Goal: Task Accomplishment & Management: Manage account settings

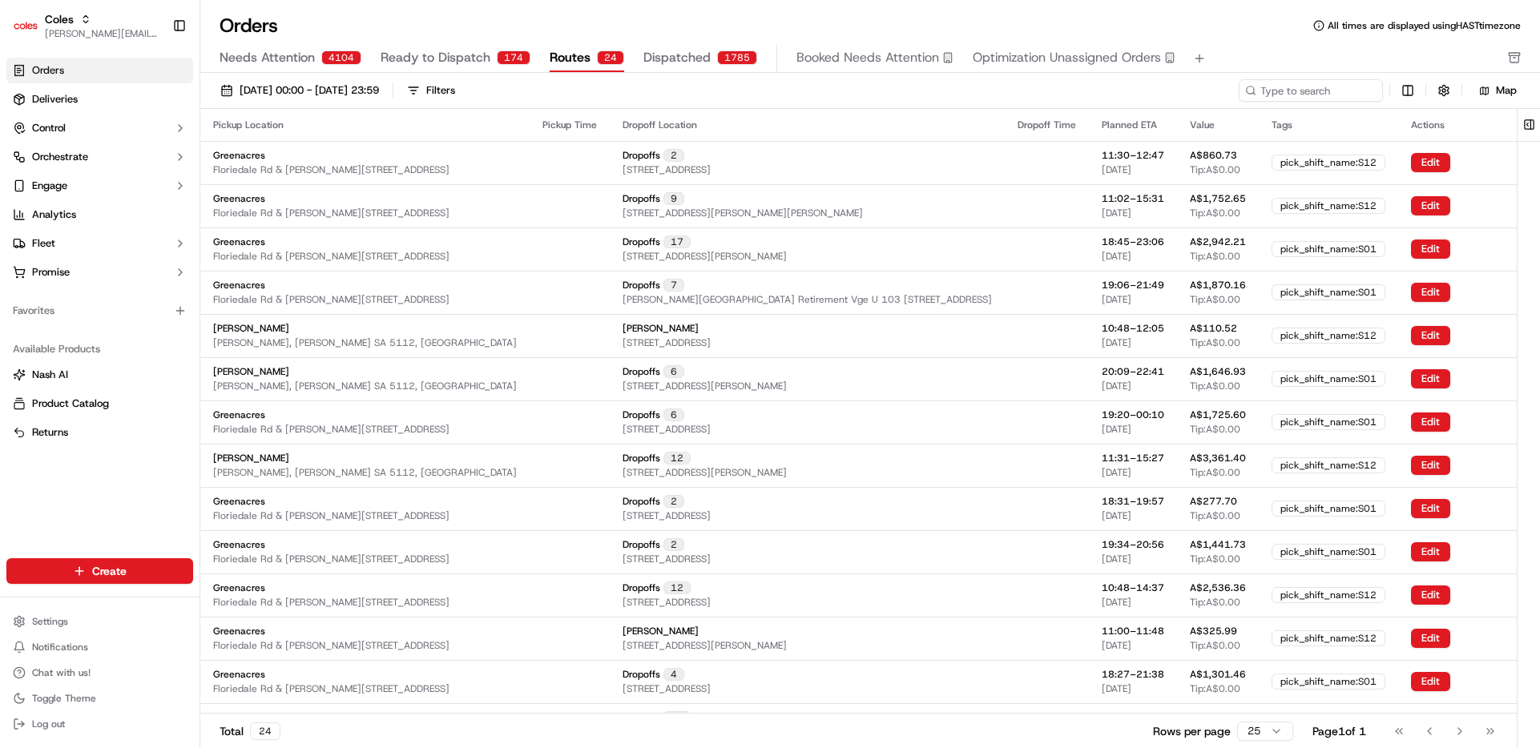
click at [683, 50] on span "Dispatched" at bounding box center [676, 57] width 67 height 19
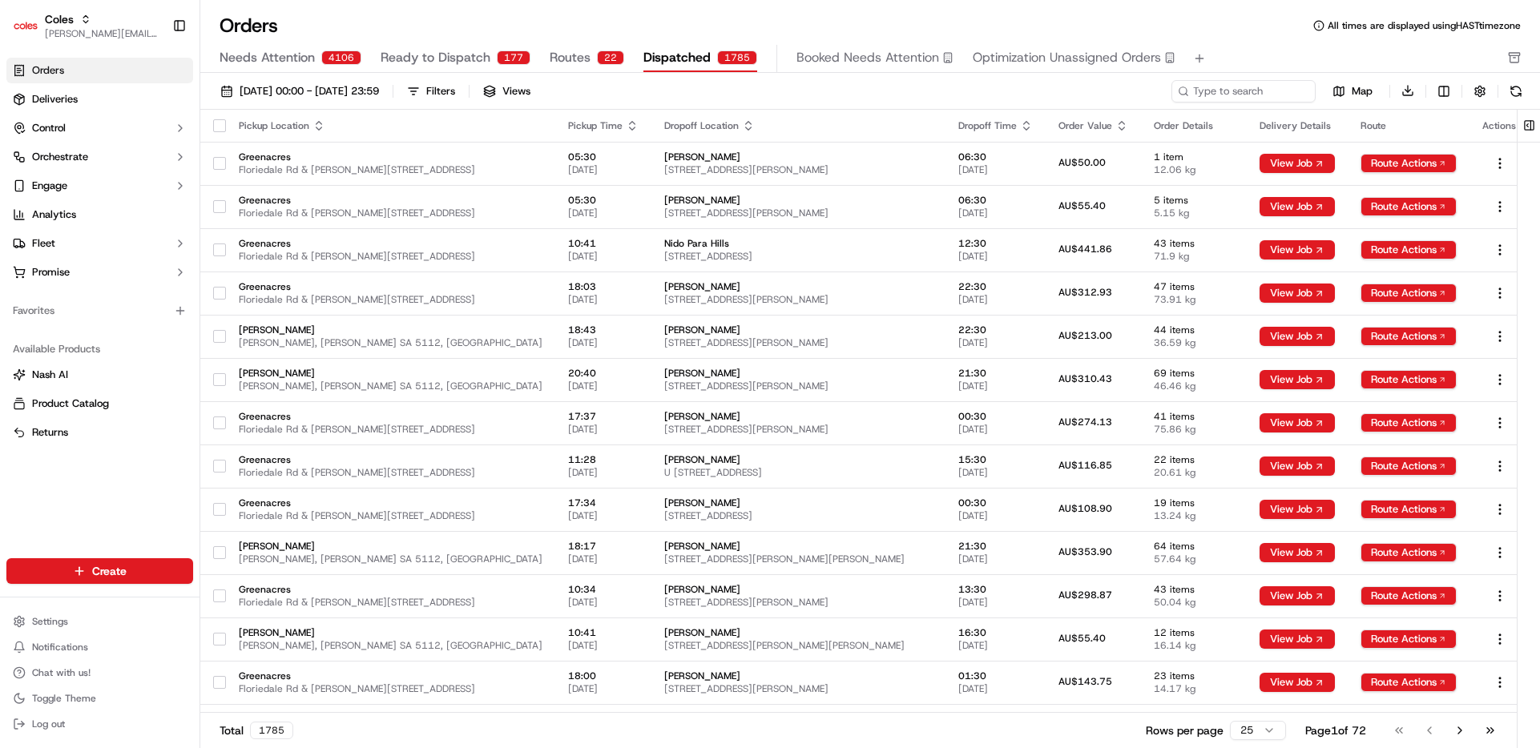
click at [78, 61] on link "Orders" at bounding box center [99, 71] width 187 height 26
click at [83, 74] on link "Orders" at bounding box center [99, 71] width 187 height 26
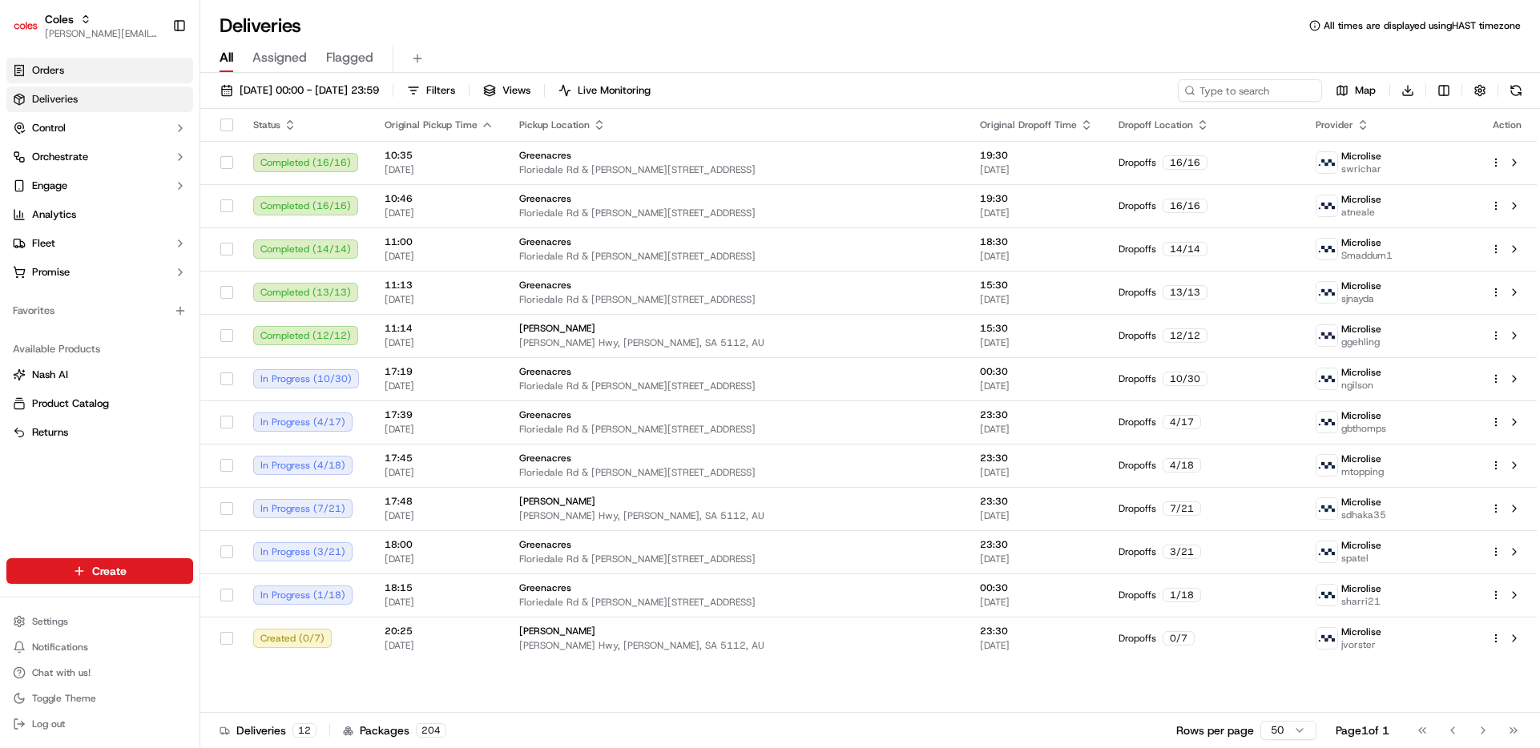
click at [61, 76] on span "Orders" at bounding box center [48, 70] width 32 height 14
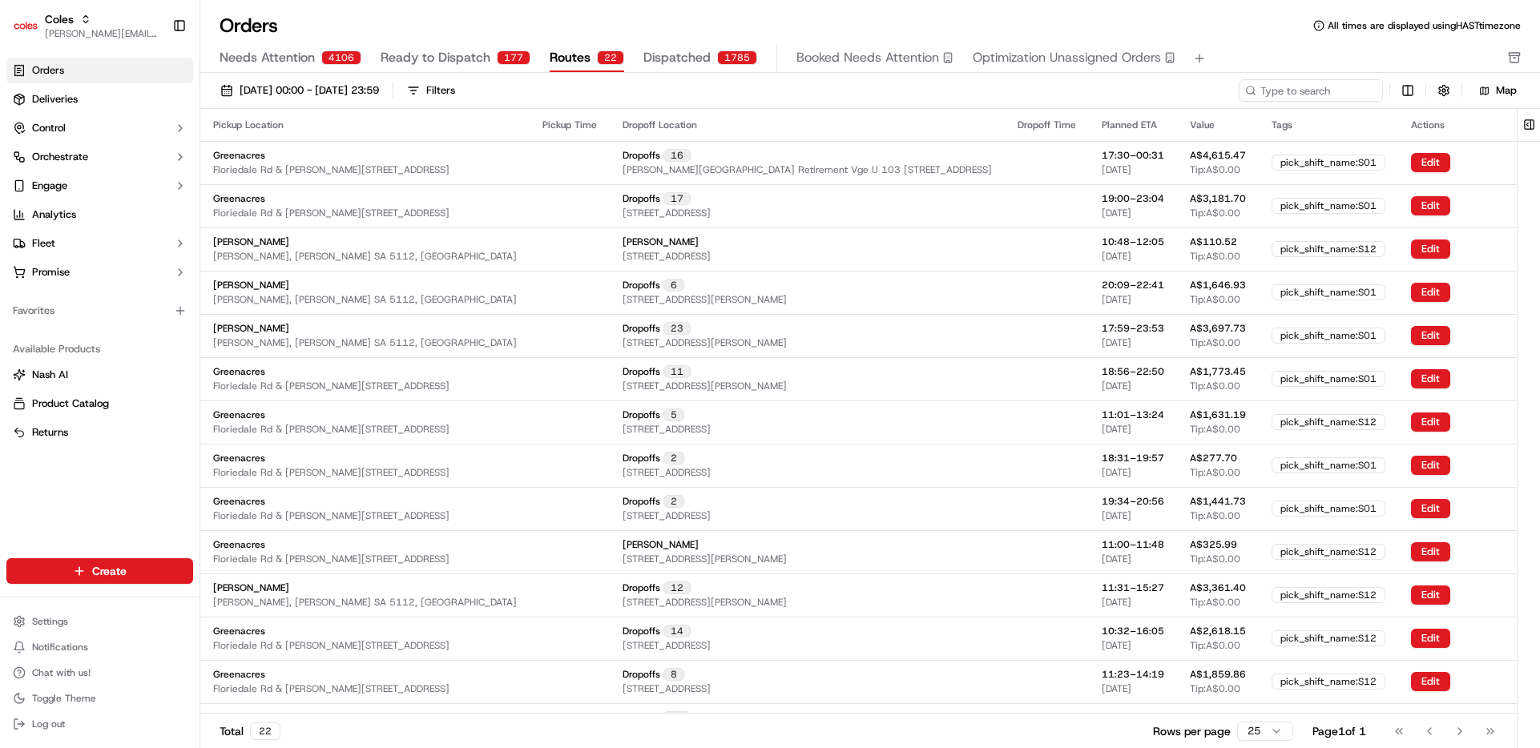
click at [603, 61] on div "22" at bounding box center [610, 57] width 27 height 14
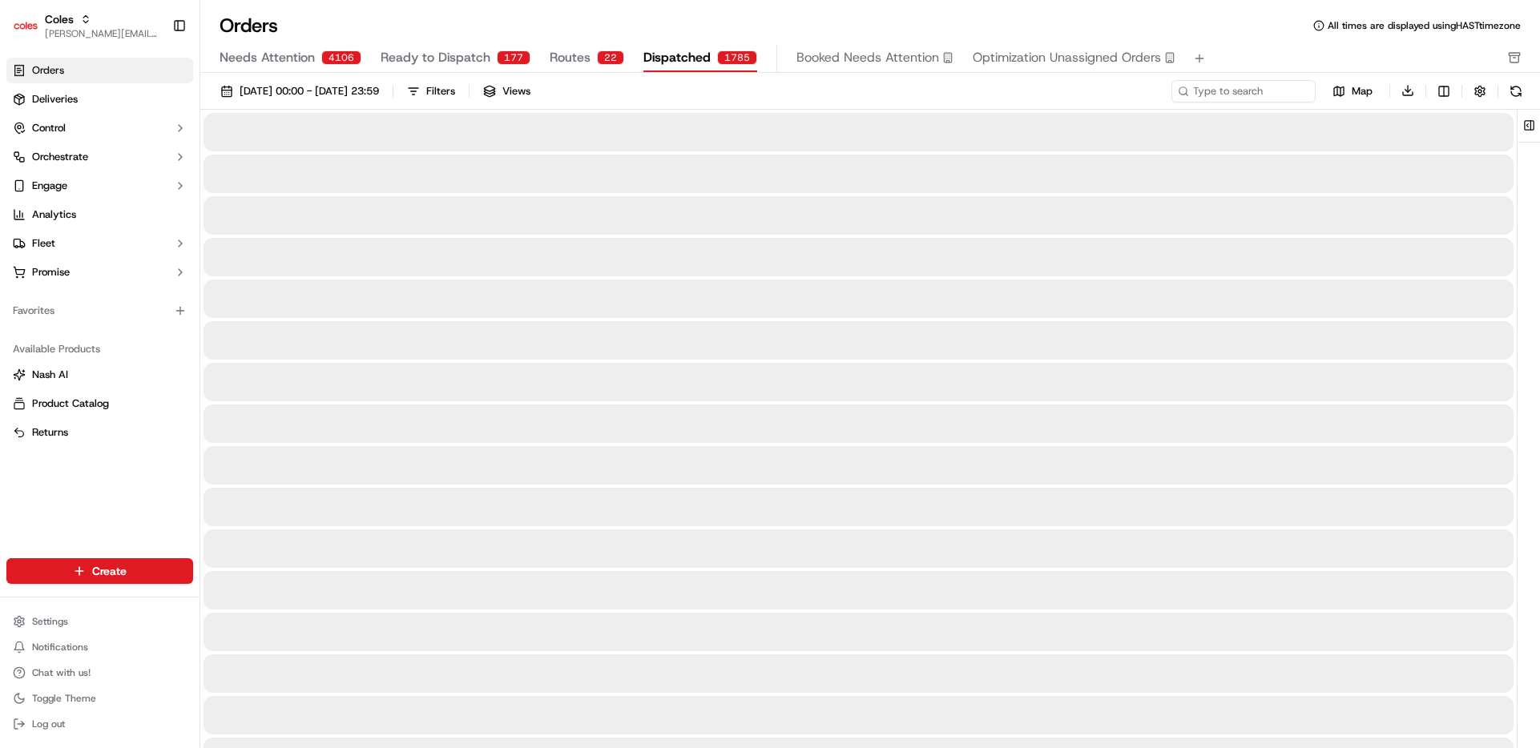
click at [677, 59] on span "Dispatched" at bounding box center [676, 57] width 67 height 19
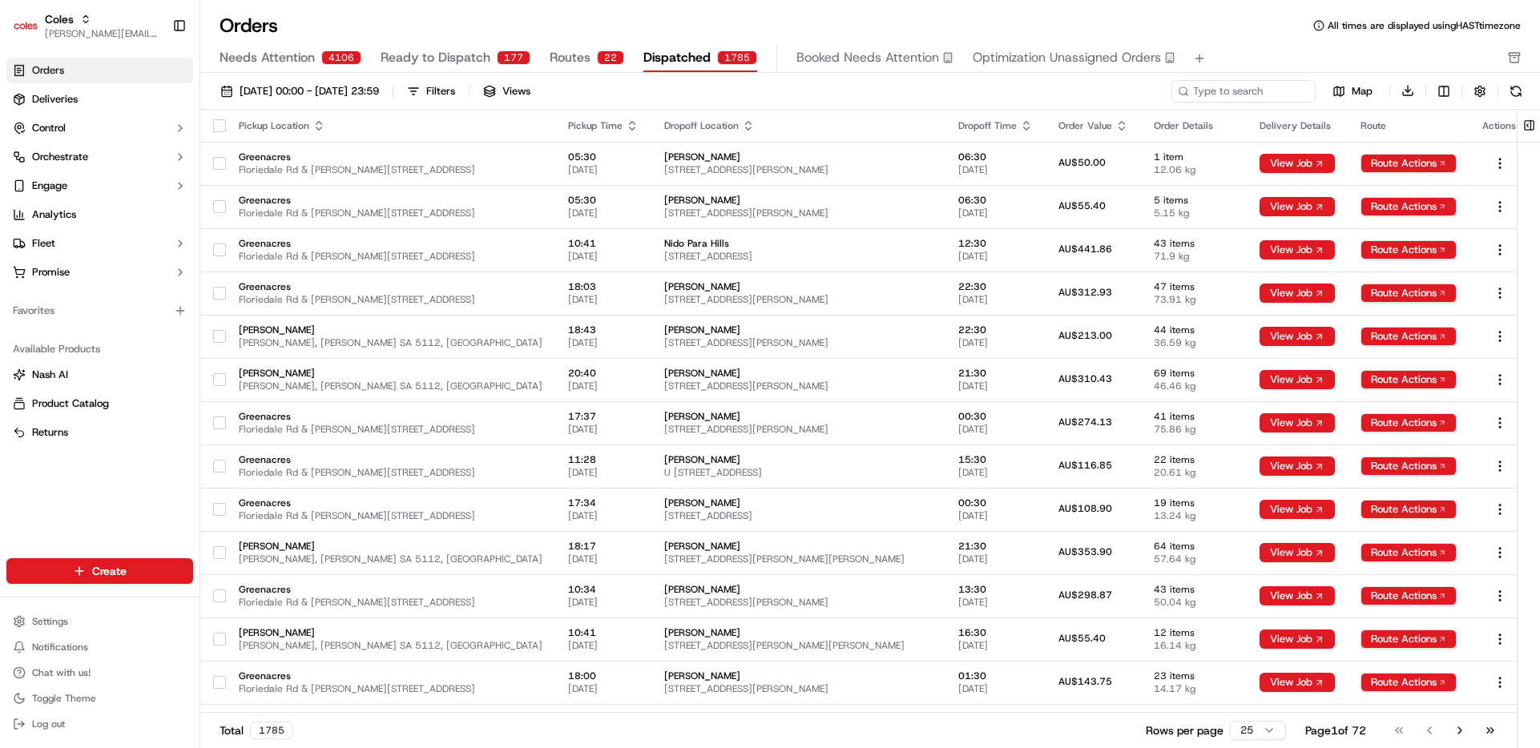
click at [572, 62] on span "Routes" at bounding box center [570, 57] width 41 height 19
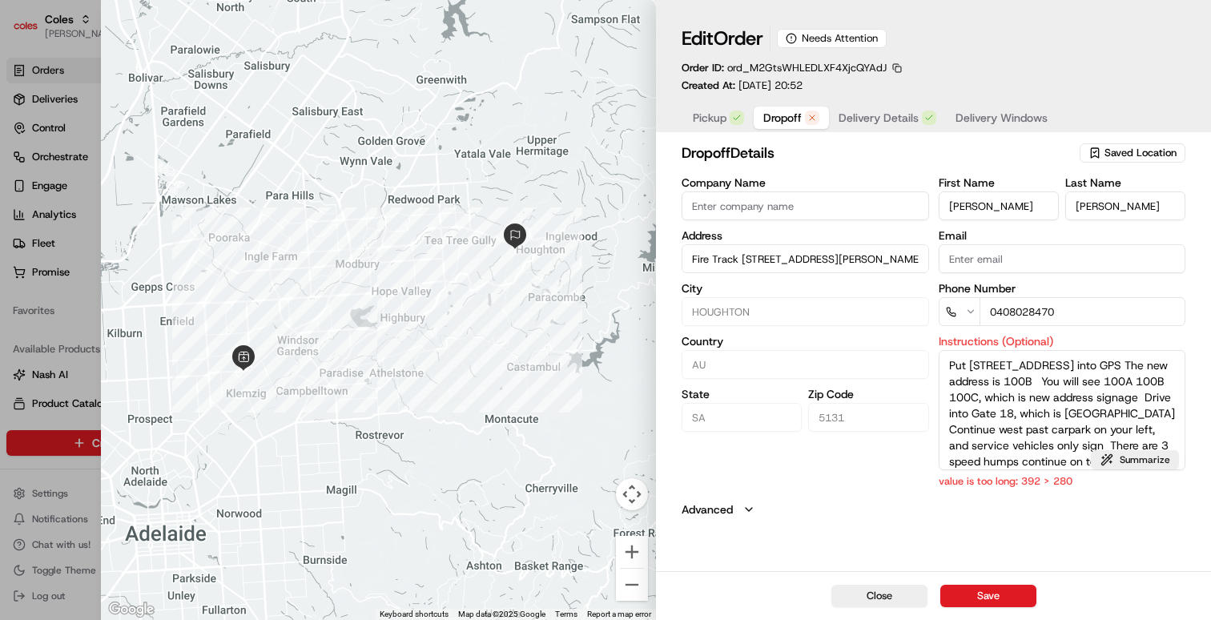
click at [820, 115] on button "Dropoff" at bounding box center [791, 118] width 75 height 22
drag, startPoint x: 952, startPoint y: 366, endPoint x: 1142, endPoint y: 550, distance: 264.1
click at [1142, 550] on div "dropoff Details Saved Location Company Name Address Fire Track 18 100b Range Rd…" at bounding box center [933, 355] width 555 height 433
click at [1134, 461] on button "Summarize" at bounding box center [1135, 459] width 88 height 19
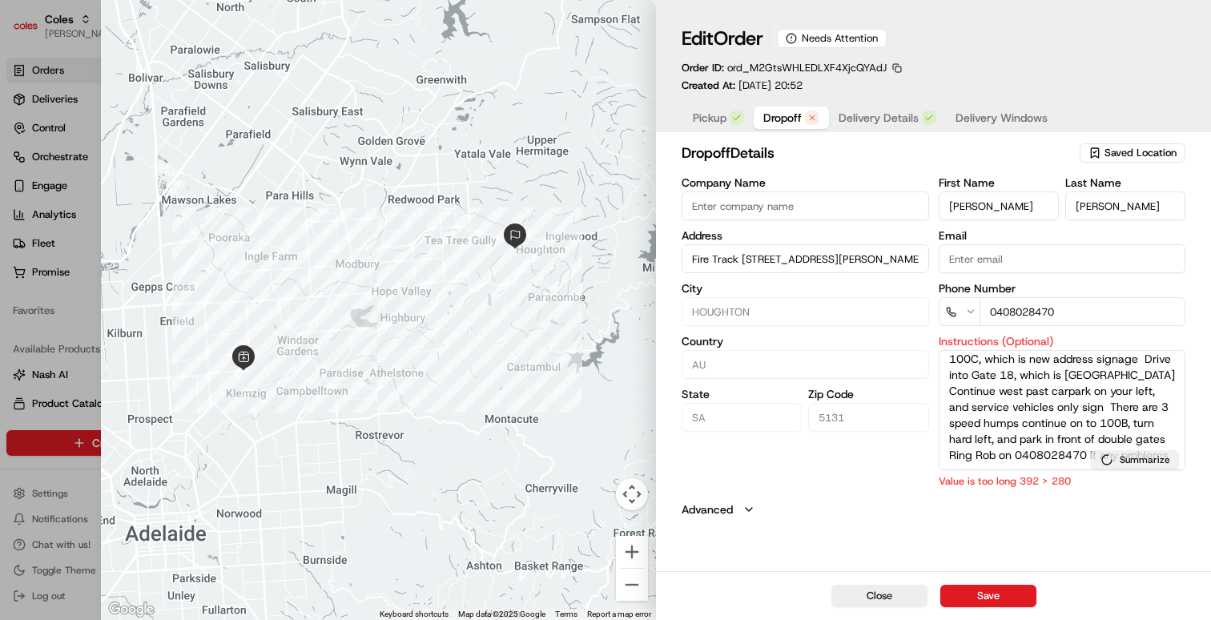
type textarea "GPS: 28 Range Rd S Houghton, new address 100B (past 100A/C). Gate 18 (Ansteys H…"
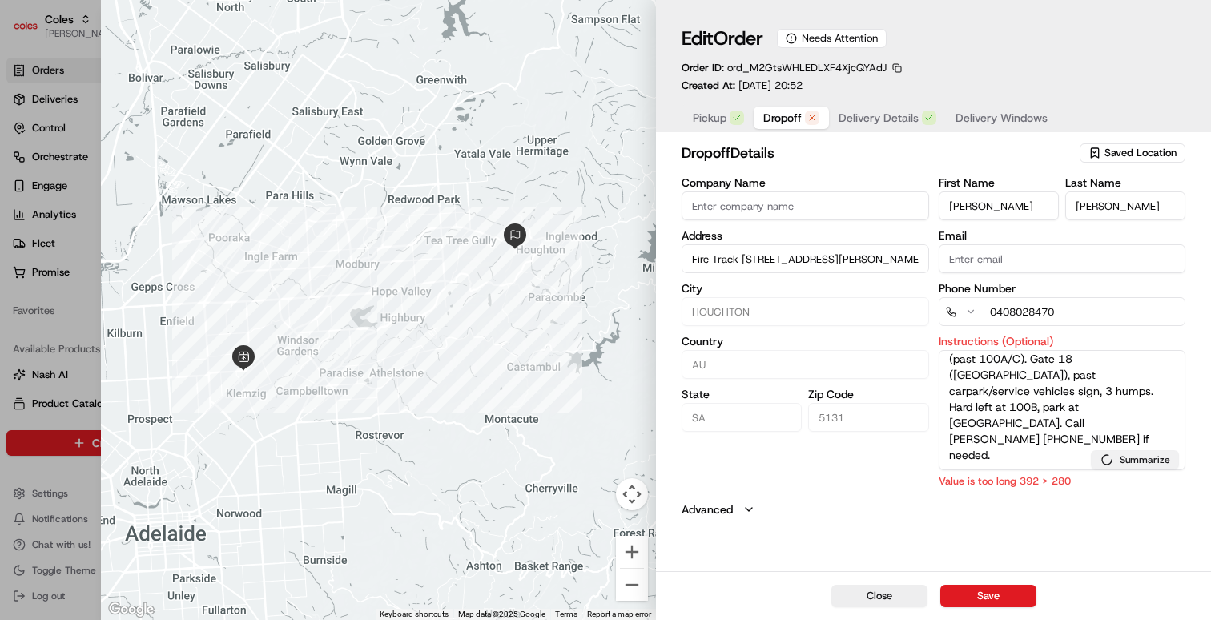
scroll to position [0, 0]
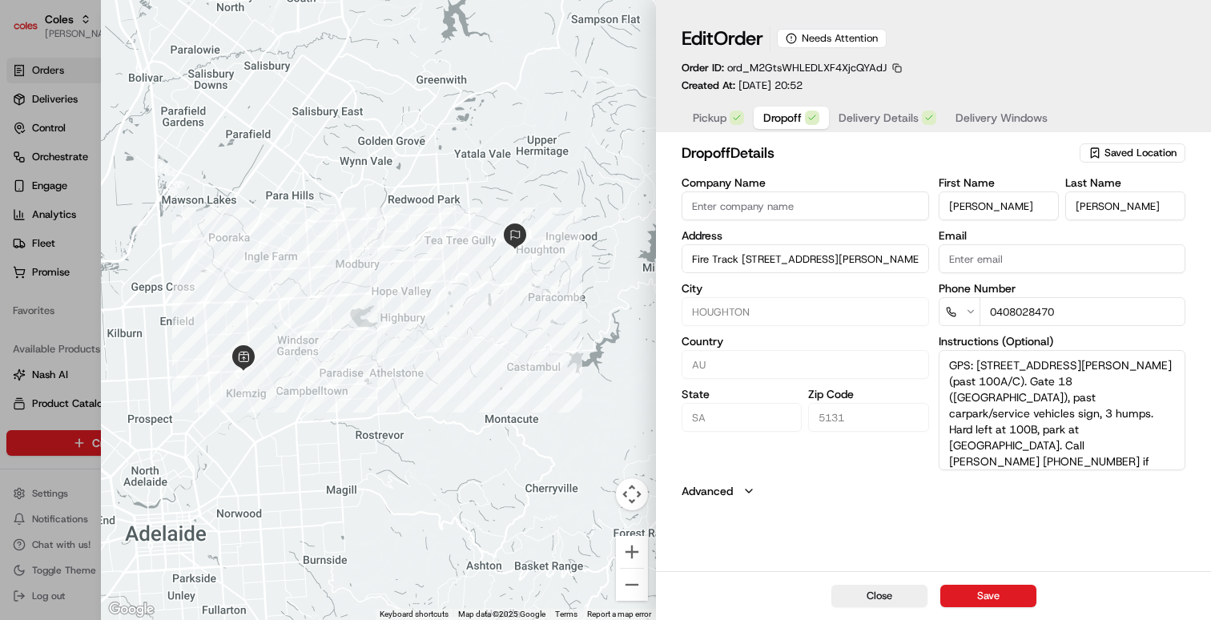
click at [1133, 457] on textarea "GPS: 28 Range Rd S Houghton, new address 100B (past 100A/C). Gate 18 (Ansteys H…" at bounding box center [1063, 410] width 248 height 120
click at [994, 596] on button "Save" at bounding box center [989, 596] width 96 height 22
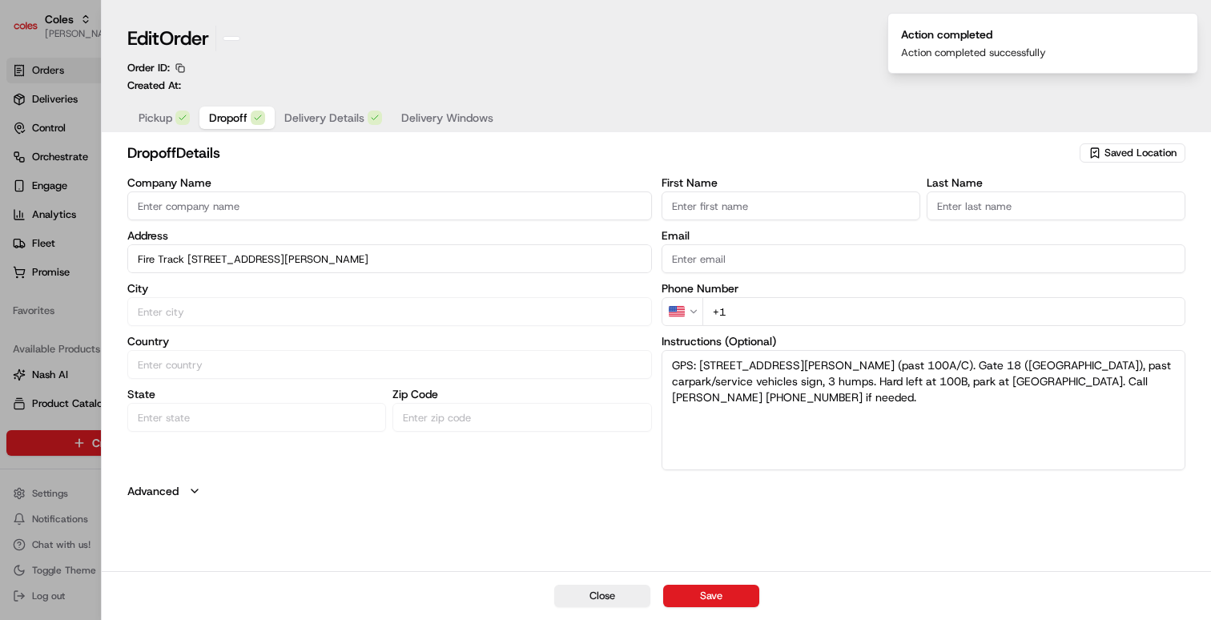
type input "+1"
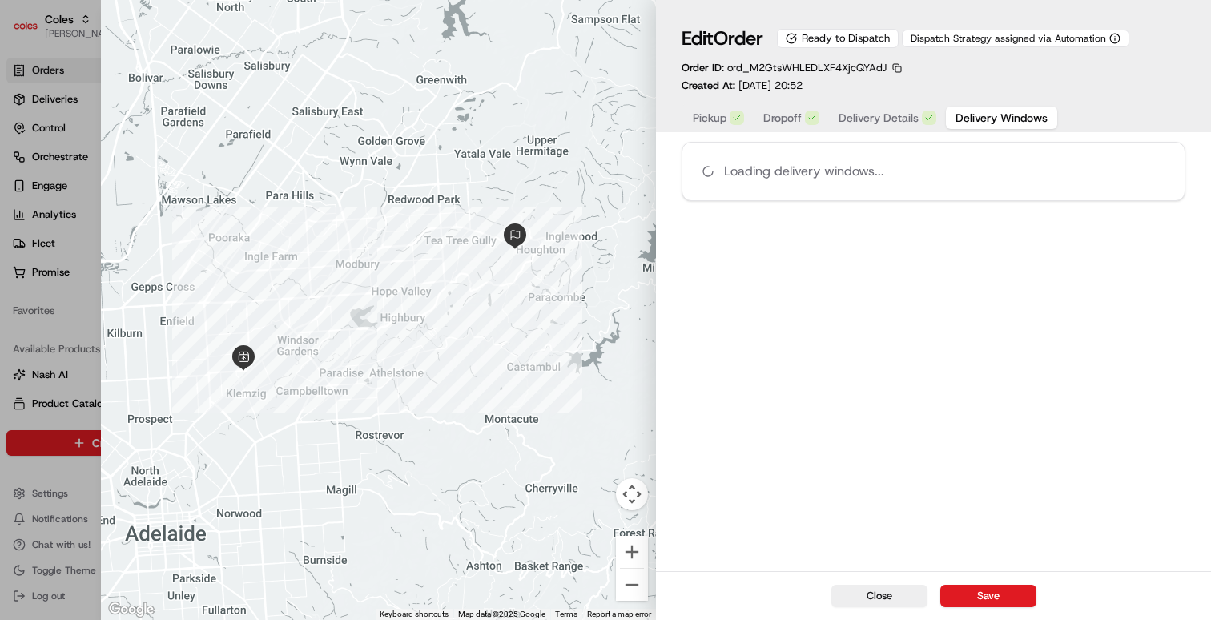
click at [976, 118] on span "Delivery Windows" at bounding box center [1002, 118] width 92 height 16
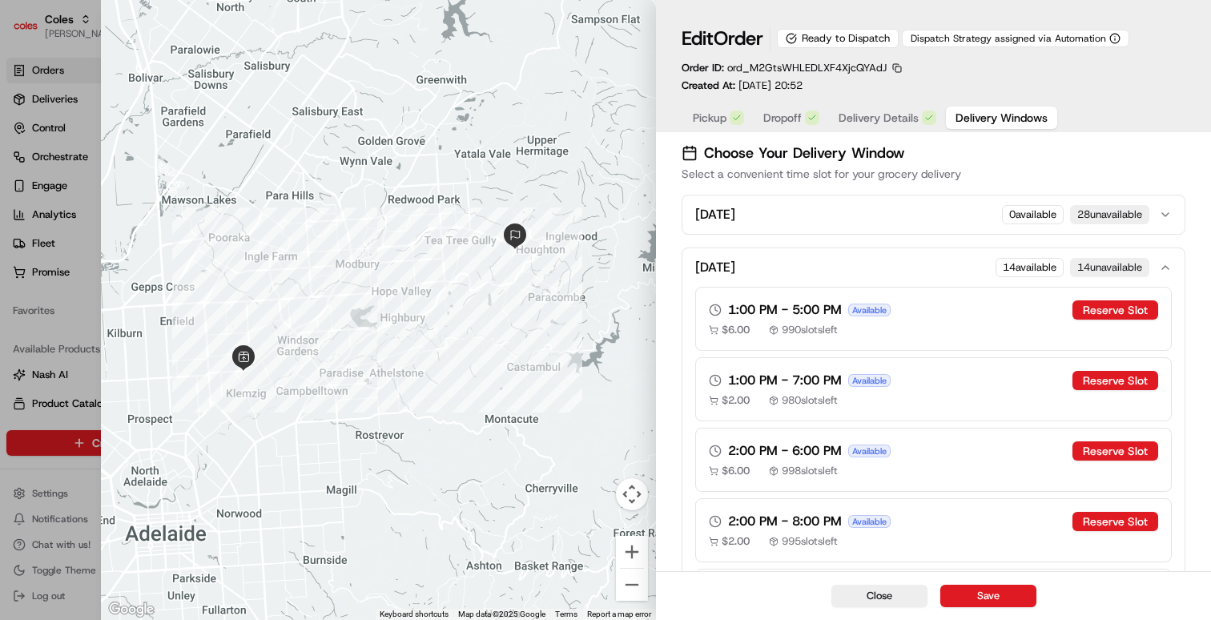
click at [913, 122] on span "Delivery Details" at bounding box center [879, 118] width 80 height 16
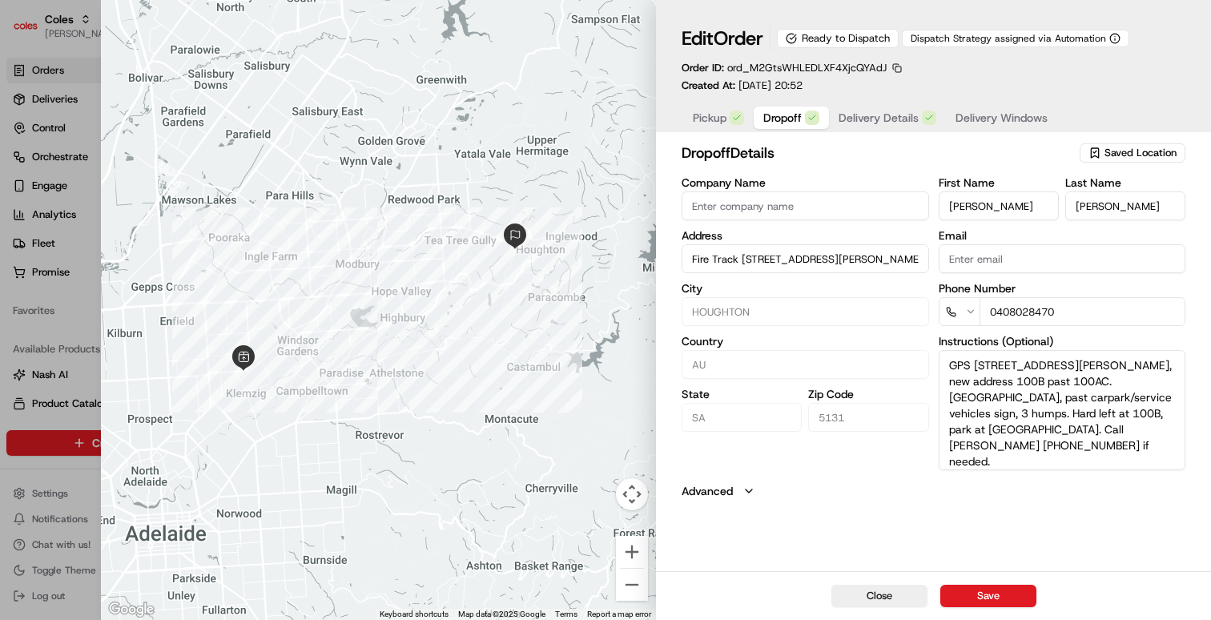
click at [775, 127] on button "Dropoff" at bounding box center [791, 118] width 75 height 22
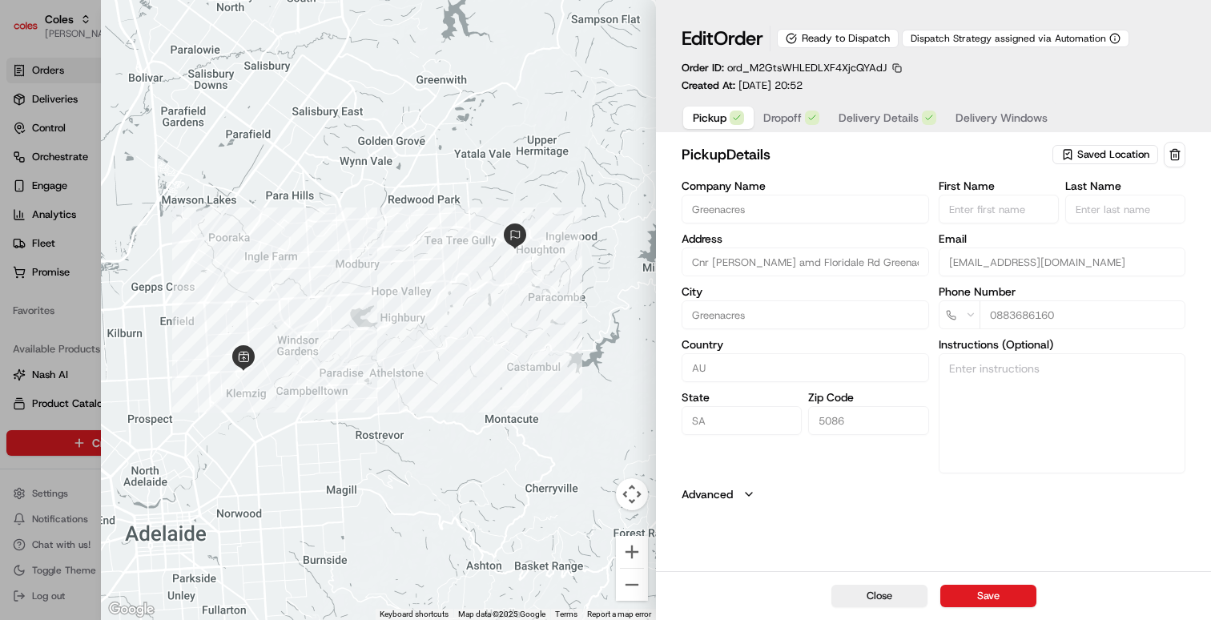
click at [707, 124] on span "Pickup" at bounding box center [710, 118] width 34 height 16
click at [792, 123] on span "Dropoff" at bounding box center [783, 118] width 38 height 16
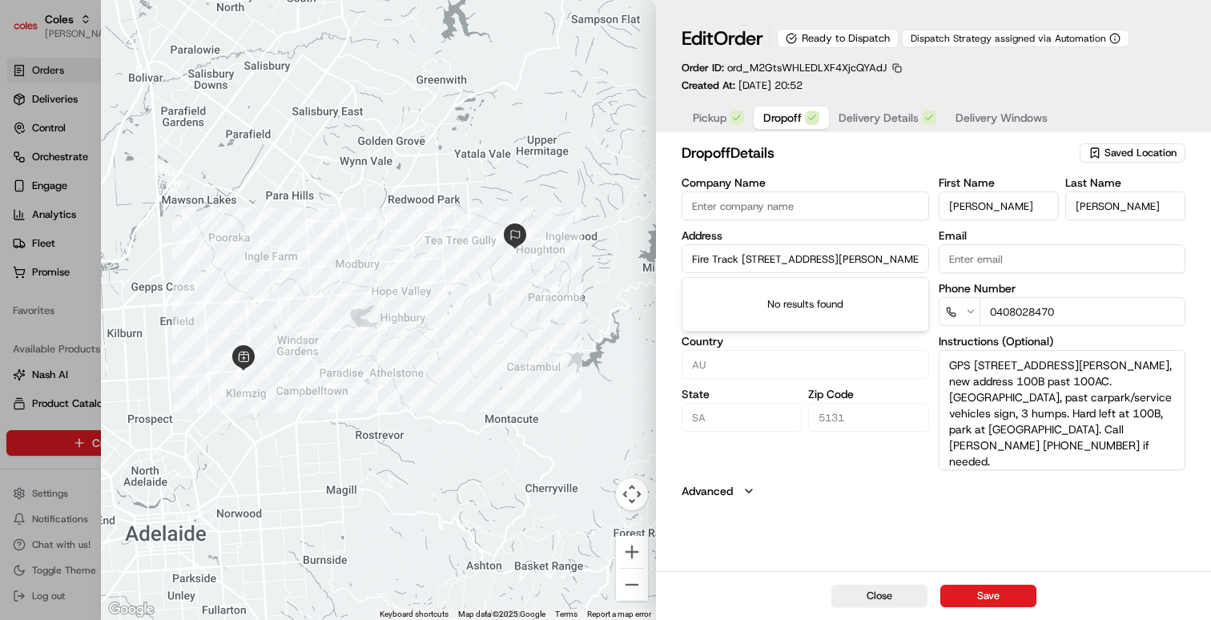
scroll to position [0, 58]
drag, startPoint x: 725, startPoint y: 264, endPoint x: 990, endPoint y: 264, distance: 264.4
click at [990, 264] on div "Company Name Address Fire Track 18 100b Range Rd S, HOUGHTON, SA 5131, AU City …" at bounding box center [934, 323] width 504 height 293
click at [796, 504] on div "dropoff Details Saved Location Company Name Address Fire Track 18 100b Range Rd…" at bounding box center [933, 355] width 555 height 433
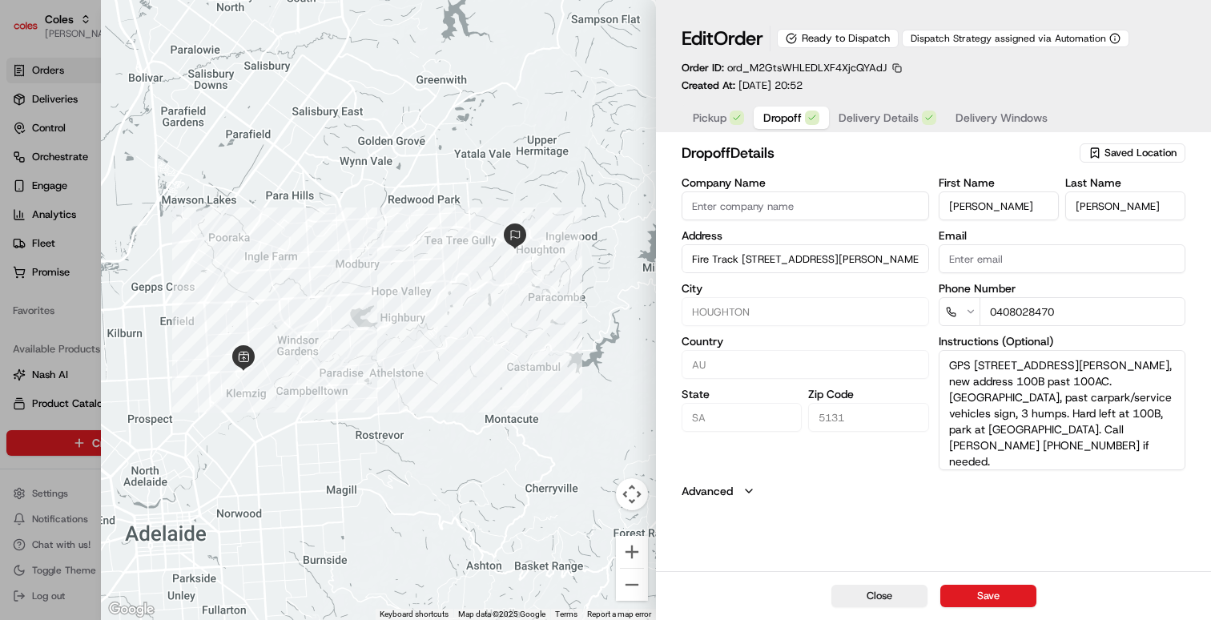
click at [42, 295] on div at bounding box center [605, 310] width 1211 height 620
type input "+1"
